Goal: Task Accomplishment & Management: Use online tool/utility

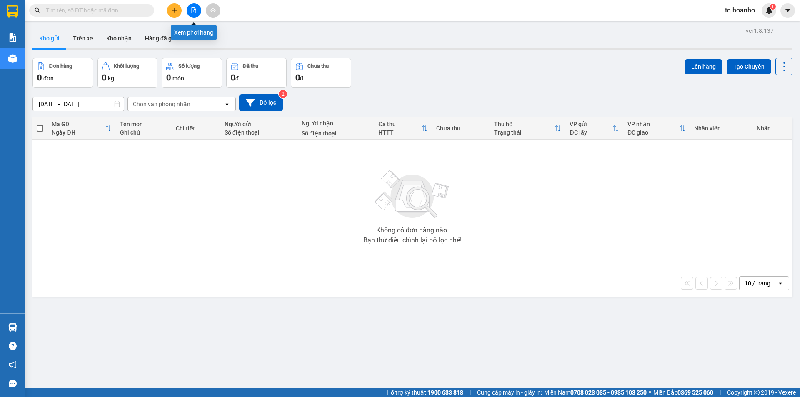
click at [188, 13] on button at bounding box center [194, 10] width 15 height 15
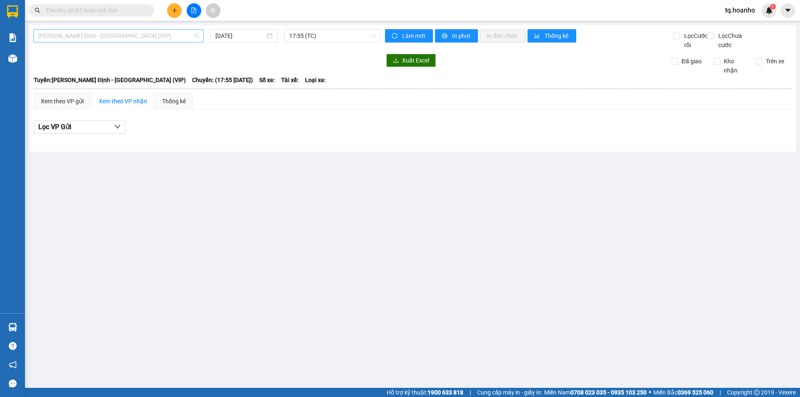
click at [117, 35] on span "[PERSON_NAME] Định - [GEOGRAPHIC_DATA] (VIP)" at bounding box center [118, 36] width 160 height 13
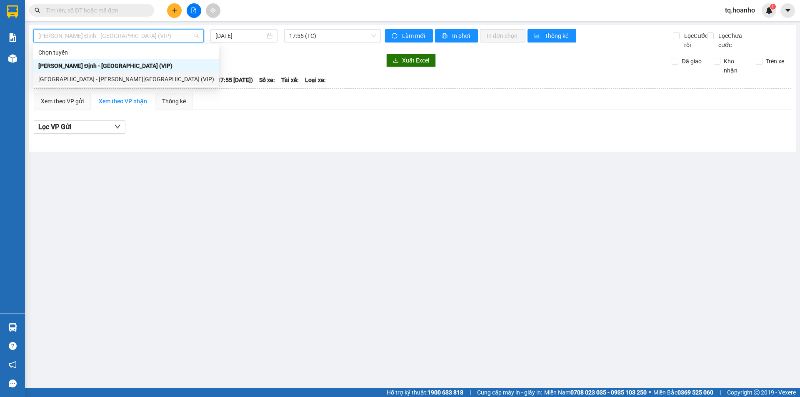
click at [92, 82] on div "[GEOGRAPHIC_DATA] - [PERSON_NAME][GEOGRAPHIC_DATA] (VIP)" at bounding box center [126, 79] width 176 height 9
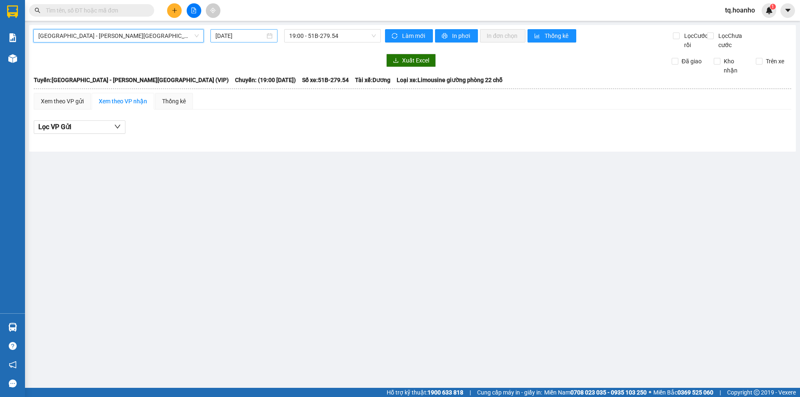
click at [245, 36] on input "[DATE]" at bounding box center [240, 35] width 50 height 9
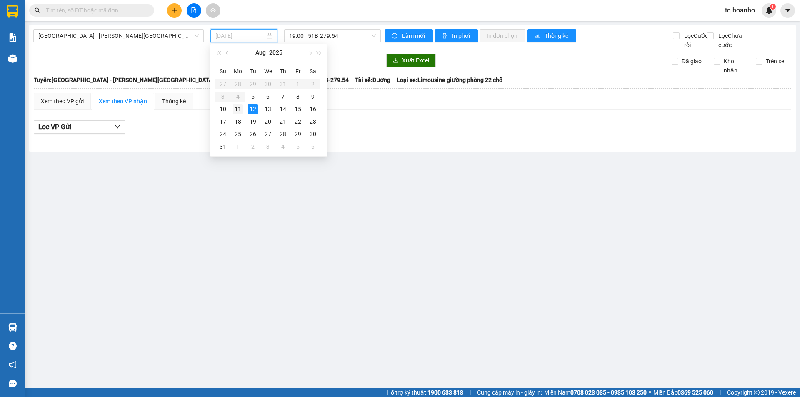
click at [243, 107] on td "11" at bounding box center [237, 109] width 15 height 13
type input "[DATE]"
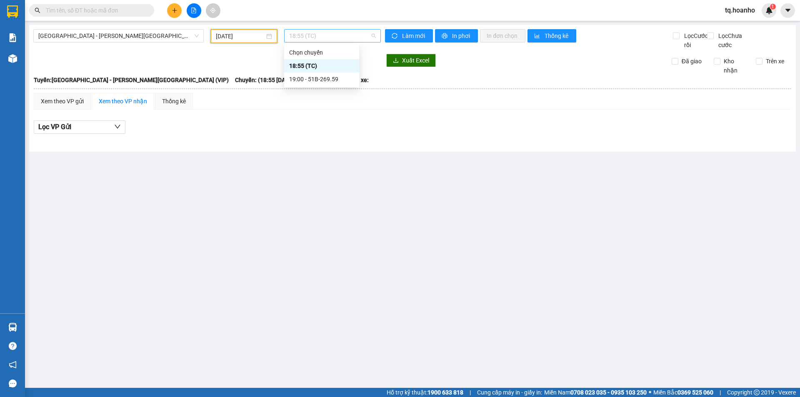
click at [318, 34] on span "18:55 (TC)" at bounding box center [332, 36] width 87 height 13
click at [323, 82] on div "19:00 - 51B-269.59" at bounding box center [321, 79] width 65 height 9
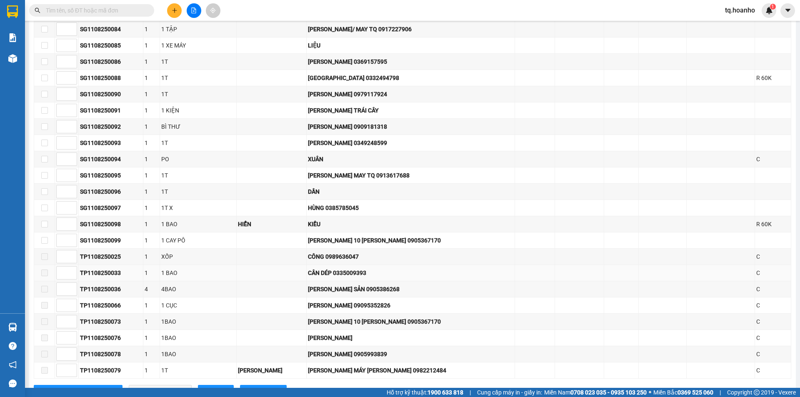
scroll to position [917, 0]
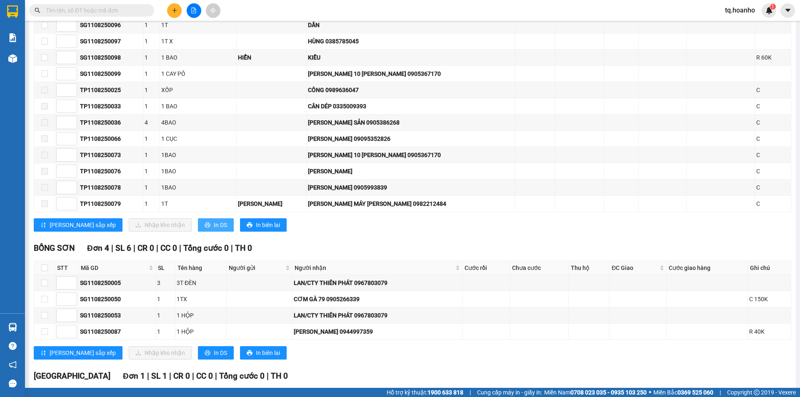
click at [214, 230] on span "In DS" at bounding box center [220, 224] width 13 height 9
click at [100, 10] on input "text" at bounding box center [95, 10] width 98 height 9
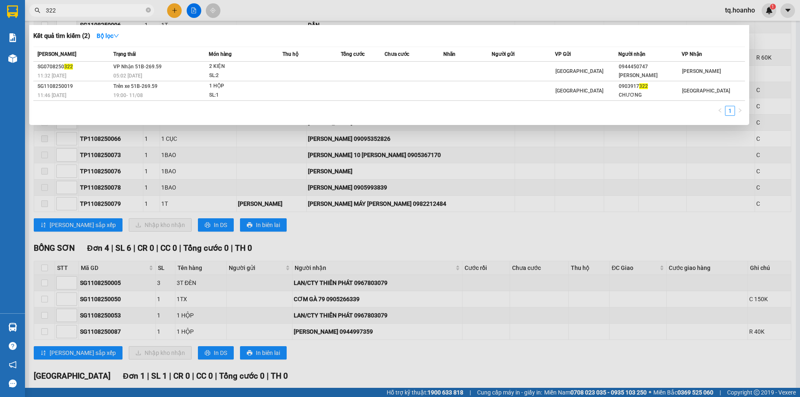
type input "322"
